Goal: Information Seeking & Learning: Learn about a topic

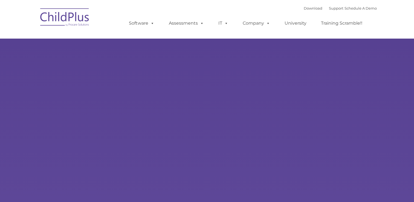
type input ""
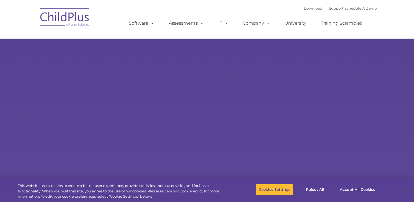
select select "MEDIUM"
drag, startPoint x: 321, startPoint y: 164, endPoint x: 277, endPoint y: 195, distance: 53.9
click at [359, 190] on button "Accept All Cookies" at bounding box center [357, 190] width 41 height 12
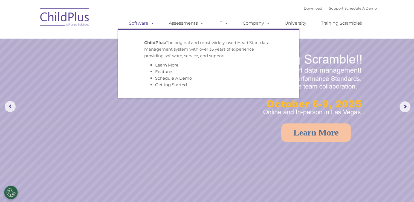
click at [153, 24] on span at bounding box center [151, 23] width 6 height 5
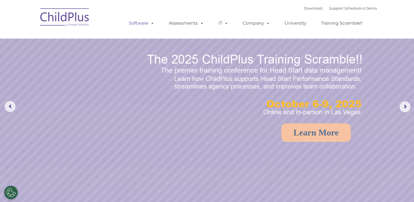
click at [153, 24] on span at bounding box center [151, 23] width 6 height 5
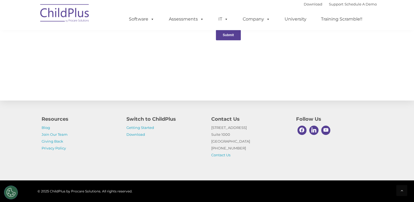
scroll to position [604, 0]
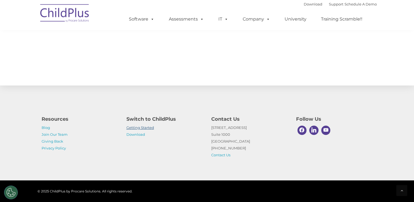
click at [136, 127] on link "Getting Started" at bounding box center [141, 127] width 28 height 4
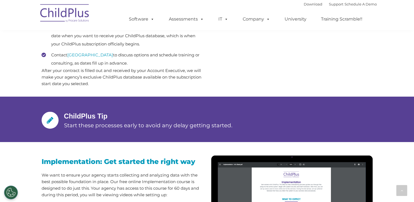
scroll to position [348, 0]
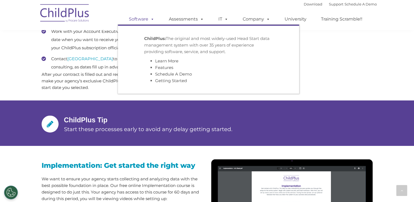
click at [154, 18] on span at bounding box center [151, 18] width 6 height 5
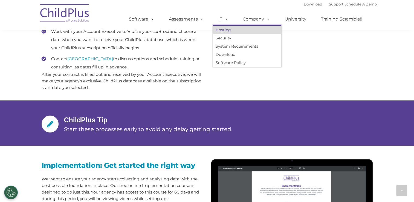
click at [226, 28] on link "Hosting" at bounding box center [247, 30] width 68 height 8
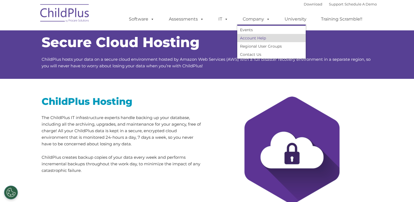
click at [262, 39] on link "Account Help" at bounding box center [271, 38] width 68 height 8
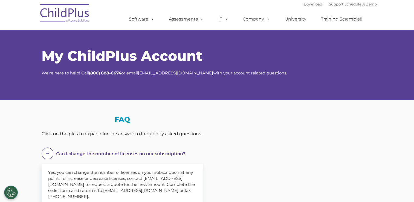
select select "MEDIUM"
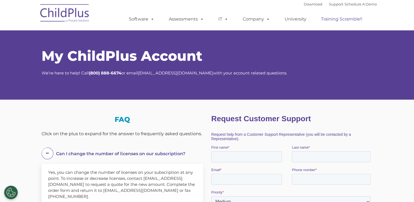
click at [334, 21] on link "Training Scramble!!" at bounding box center [342, 19] width 52 height 11
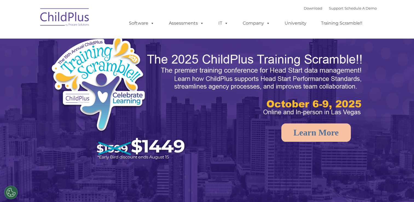
select select "MEDIUM"
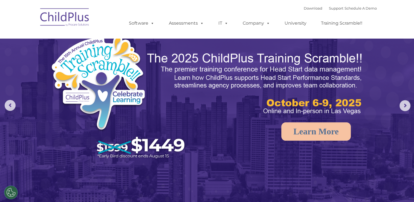
scroll to position [5, 0]
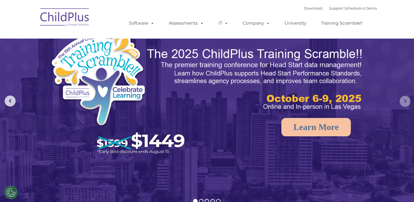
click at [403, 101] on rs-arrow at bounding box center [405, 101] width 11 height 11
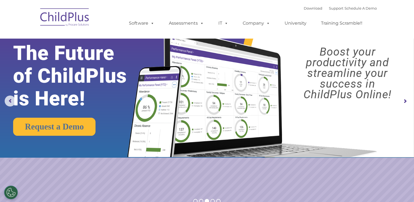
click at [403, 101] on rs-arrow at bounding box center [405, 101] width 11 height 11
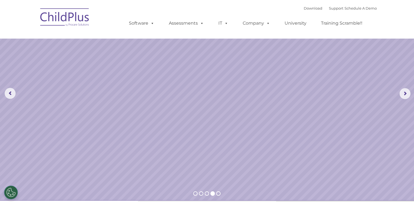
scroll to position [12, 0]
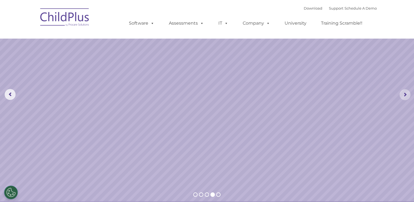
click at [402, 97] on rs-arrow at bounding box center [405, 94] width 11 height 11
click at [408, 98] on rs-arrow at bounding box center [405, 94] width 11 height 11
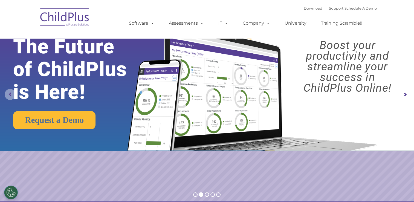
click at [10, 95] on rs-arrow at bounding box center [10, 94] width 11 height 11
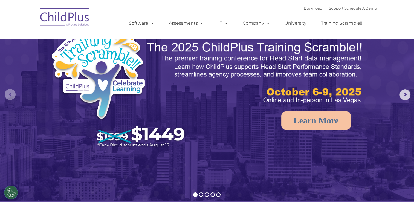
click at [10, 95] on rs-arrow at bounding box center [10, 94] width 11 height 11
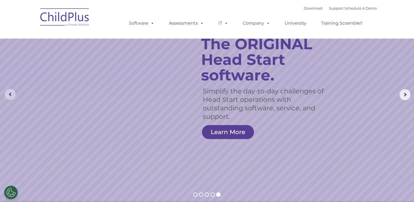
click at [10, 95] on rs-arrow at bounding box center [10, 94] width 11 height 11
